Goal: Use online tool/utility

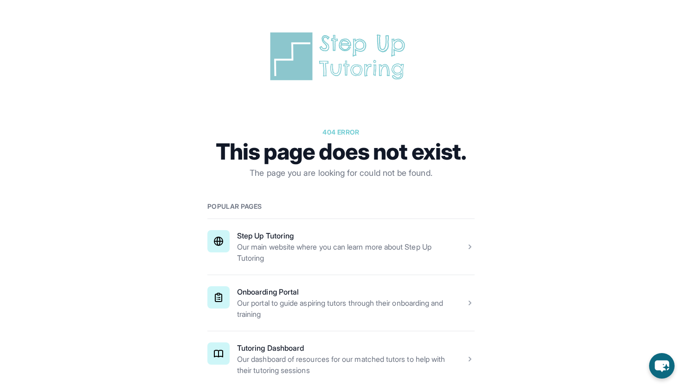
scroll to position [102, 0]
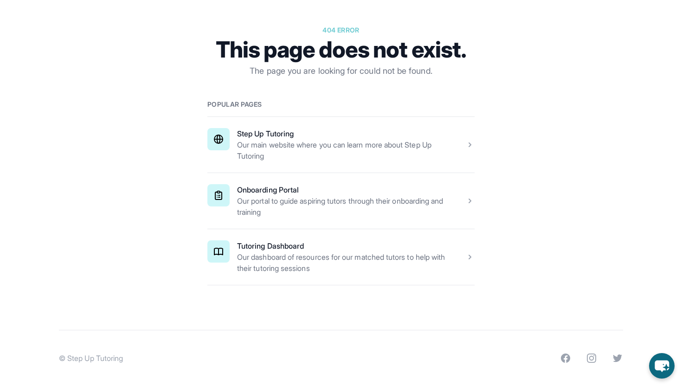
click at [354, 268] on span at bounding box center [341, 257] width 267 height 56
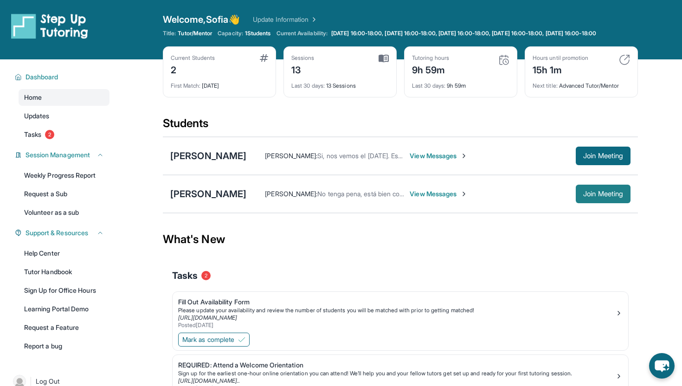
click at [589, 197] on span "Join Meeting" at bounding box center [604, 194] width 40 height 6
